Goal: Check status: Check status

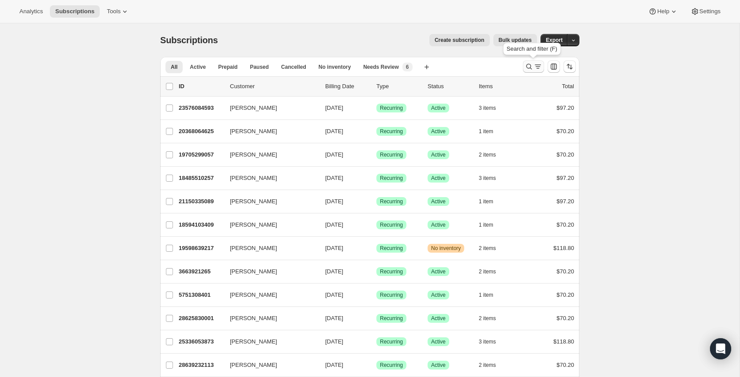
click at [527, 63] on icon "Search and filter results" at bounding box center [529, 66] width 9 height 9
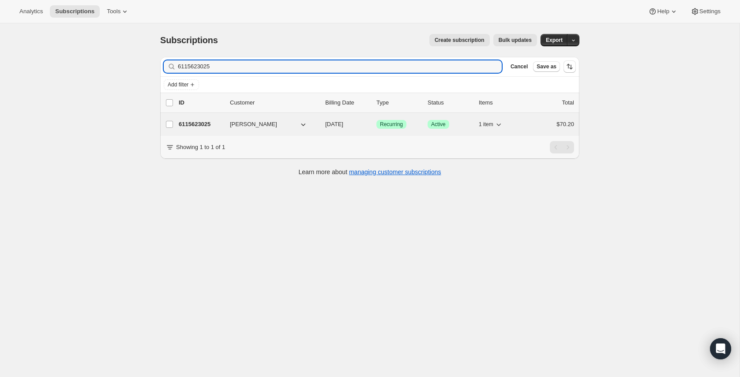
type input "6115623025"
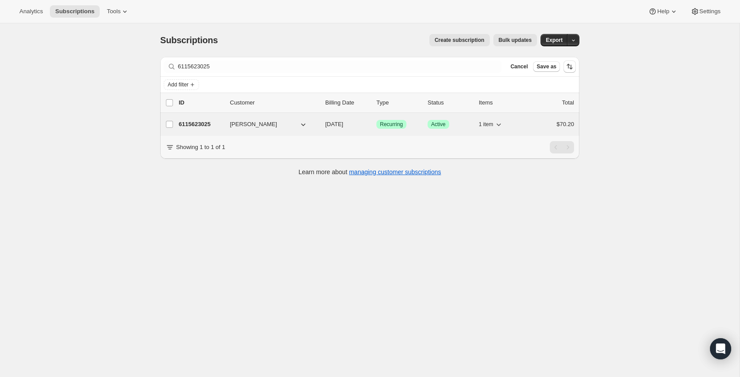
click at [200, 124] on p "6115623025" at bounding box center [201, 124] width 44 height 9
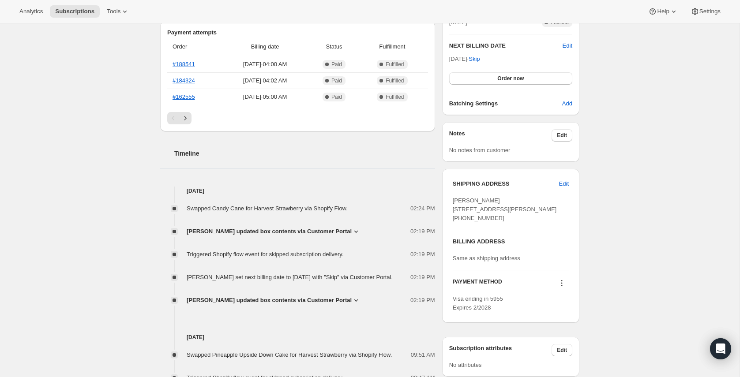
scroll to position [218, 0]
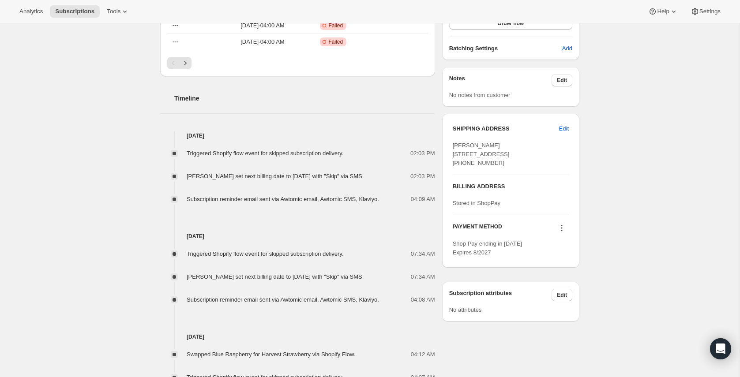
scroll to position [244, 0]
